Goal: Entertainment & Leisure: Consume media (video, audio)

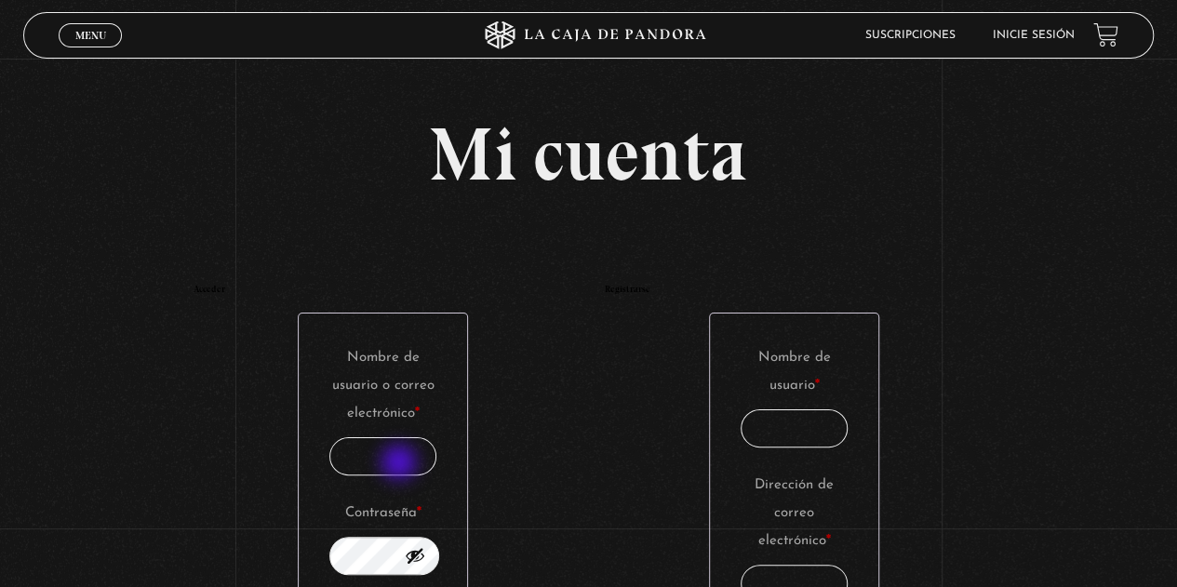
click at [400, 463] on input "Nombre de usuario o correo electrónico * Obligatorio" at bounding box center [383, 456] width 108 height 38
type input "rebeacuna@gmail.com"
click at [425, 552] on button "Mostrar contraseña" at bounding box center [415, 555] width 20 height 20
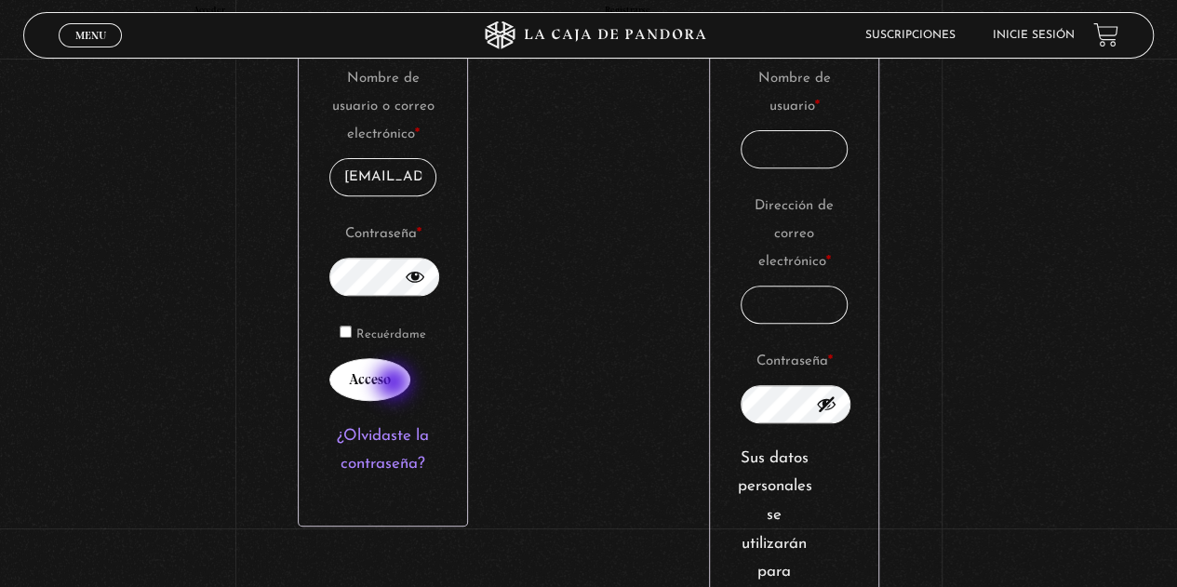
scroll to position [0, 0]
click at [396, 384] on button "Acceso" at bounding box center [369, 379] width 81 height 43
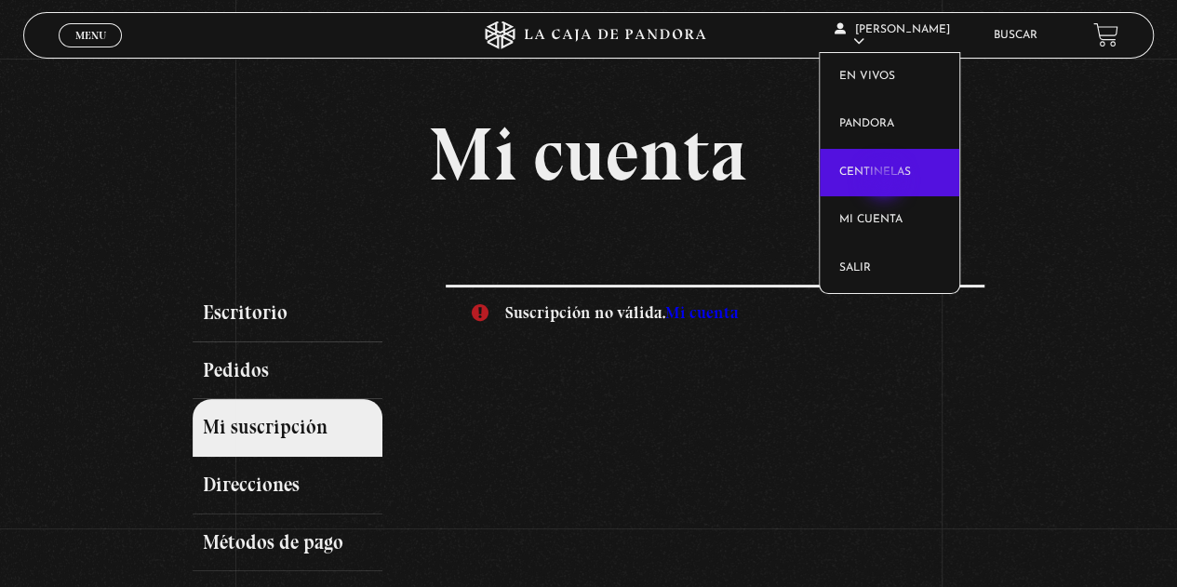
click at [886, 182] on link "Centinelas" at bounding box center [890, 173] width 140 height 48
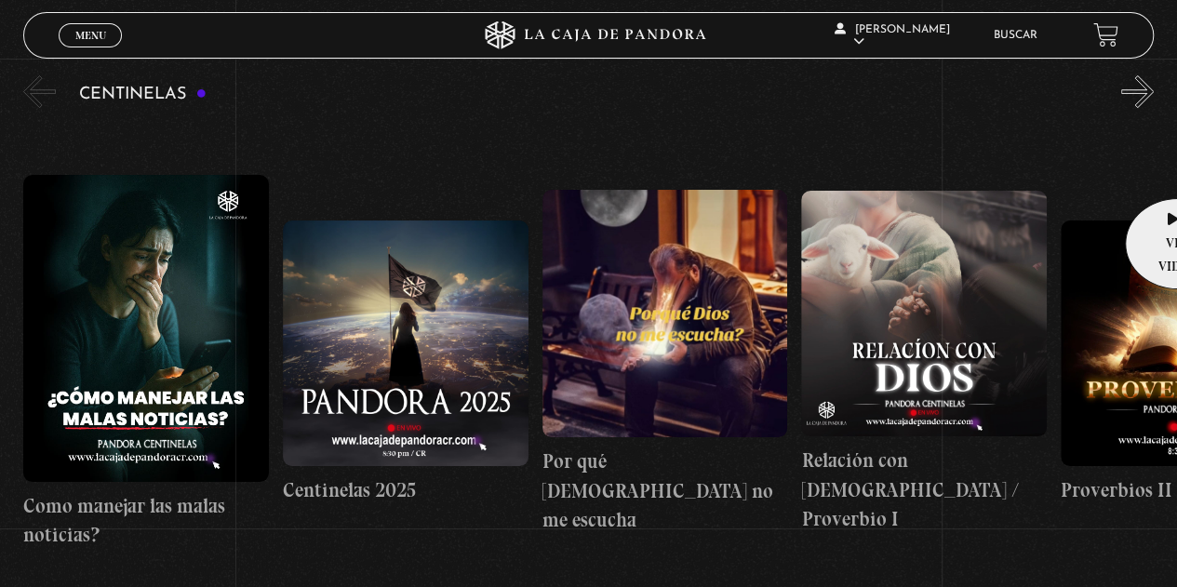
scroll to position [186, 0]
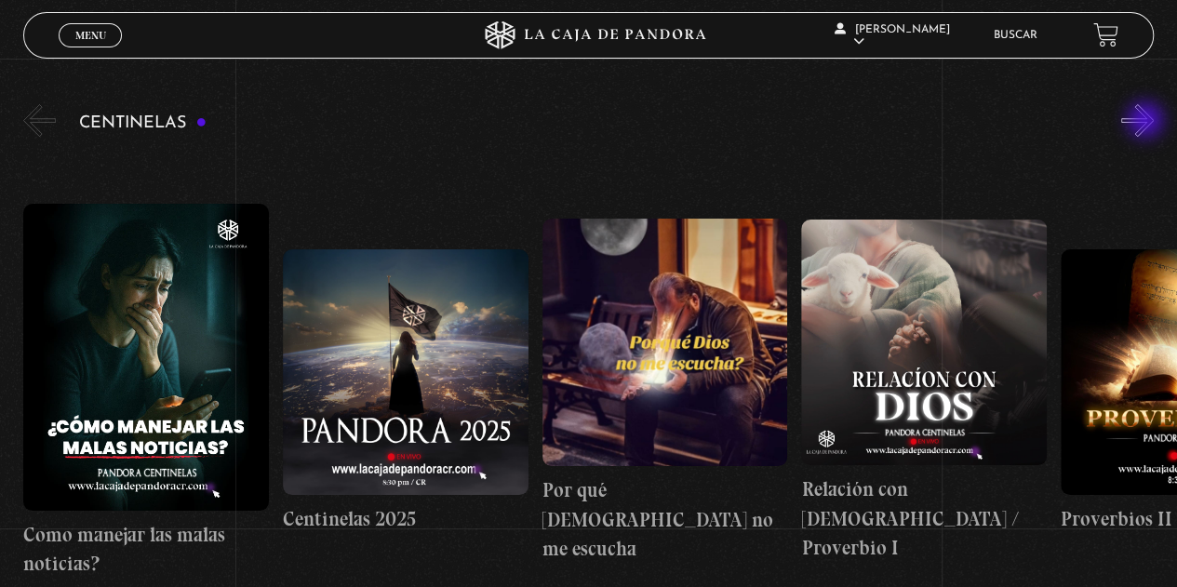
click at [1147, 122] on button "»" at bounding box center [1137, 120] width 33 height 33
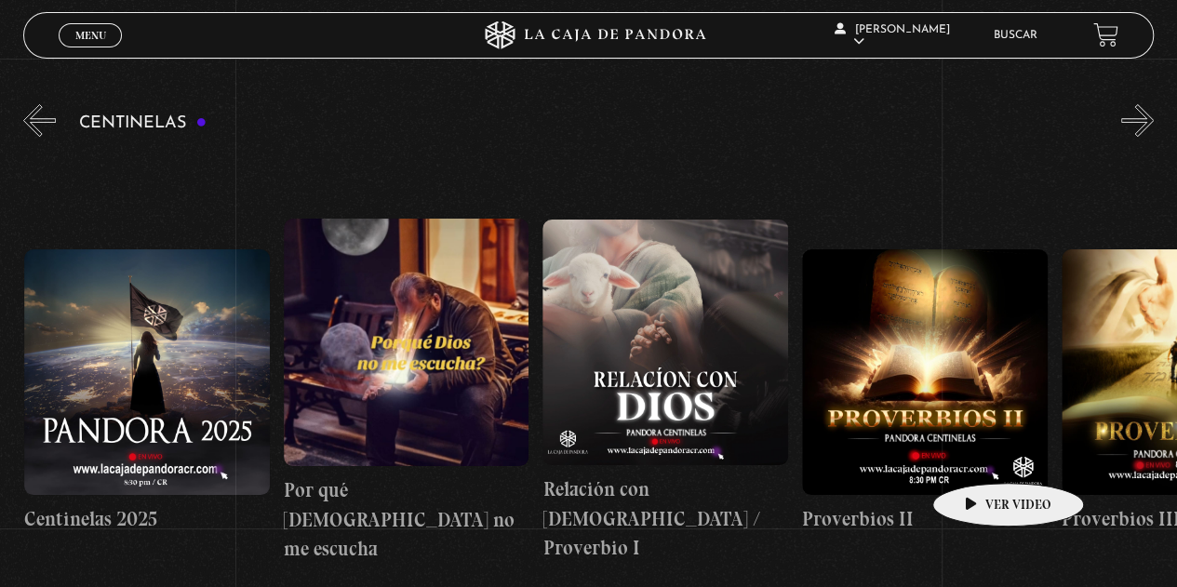
scroll to position [0, 259]
click at [979, 455] on figure at bounding box center [925, 372] width 246 height 246
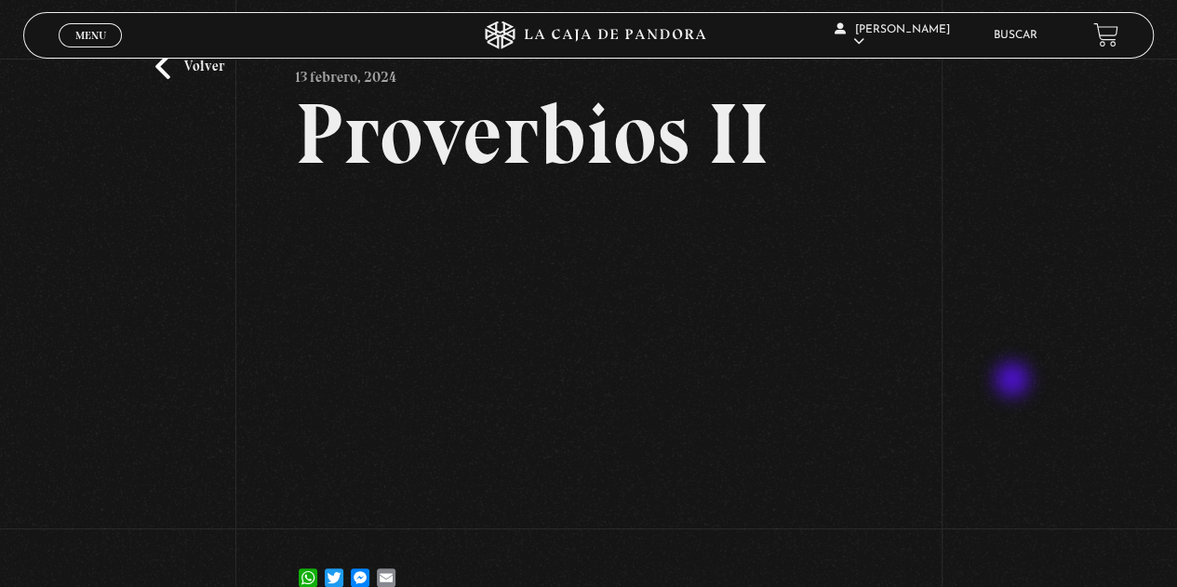
scroll to position [93, 0]
